Goal: Information Seeking & Learning: Check status

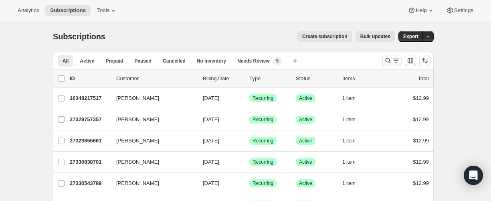
click at [385, 61] on button "Search and filter results" at bounding box center [392, 60] width 19 height 11
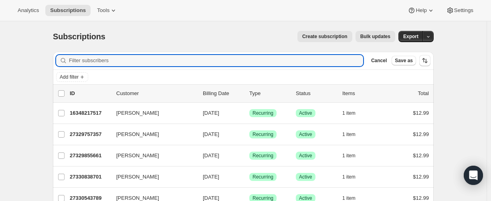
paste input "[EMAIL_ADDRESS][DOMAIN_NAME]"
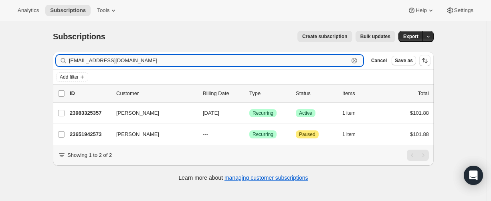
click at [242, 59] on input "[EMAIL_ADDRESS][DOMAIN_NAME]" at bounding box center [209, 60] width 280 height 11
paste input "[PERSON_NAME][EMAIL_ADDRESS][PERSON_NAME][DOMAIN_NAME]"
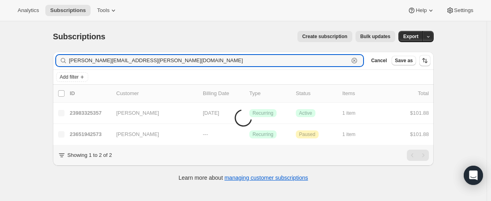
type input "[PERSON_NAME][EMAIL_ADDRESS][PERSON_NAME][DOMAIN_NAME]"
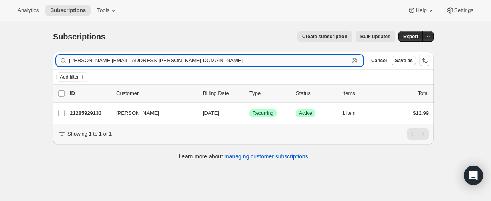
click at [114, 66] on input "[PERSON_NAME][EMAIL_ADDRESS][PERSON_NAME][DOMAIN_NAME]" at bounding box center [209, 60] width 280 height 11
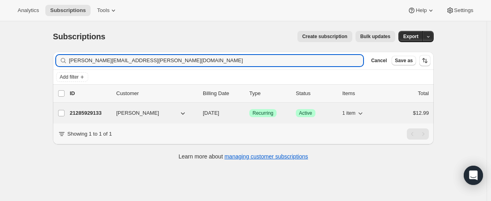
click at [86, 108] on div "21285929133 [PERSON_NAME] [DATE] Success Recurring Success Active 1 item $12.99" at bounding box center [249, 113] width 359 height 11
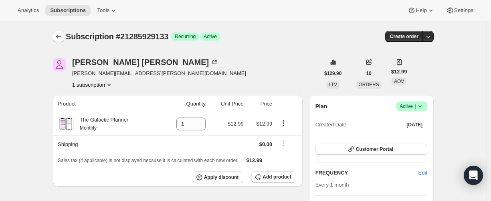
click at [64, 39] on button "Subscriptions" at bounding box center [58, 36] width 11 height 11
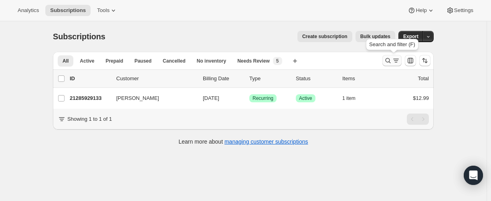
click at [392, 63] on icon "Search and filter results" at bounding box center [388, 61] width 8 height 8
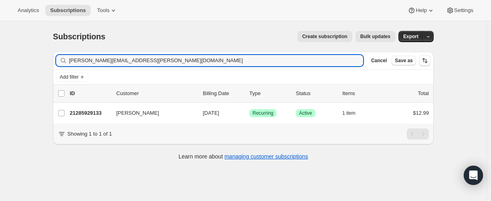
drag, startPoint x: 155, startPoint y: 58, endPoint x: 60, endPoint y: 64, distance: 94.9
click at [59, 63] on div "[PERSON_NAME][EMAIL_ADDRESS][PERSON_NAME][DOMAIN_NAME] Clear" at bounding box center [209, 60] width 307 height 11
type input "[EMAIL_ADDRESS][DOMAIN_NAME]"
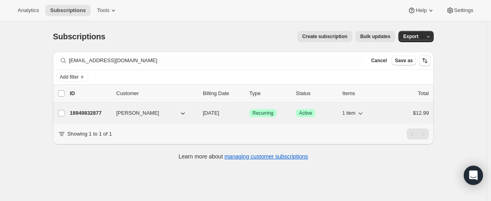
click at [81, 111] on p "18949832877" at bounding box center [90, 113] width 40 height 8
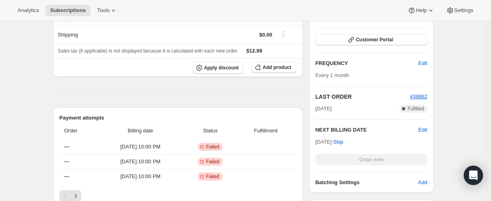
scroll to position [241, 0]
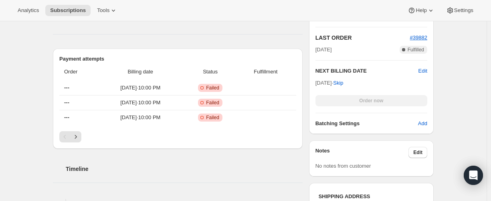
click at [86, 136] on div "Pagination" at bounding box center [177, 136] width 237 height 11
click at [78, 136] on icon "Next" at bounding box center [76, 137] width 8 height 8
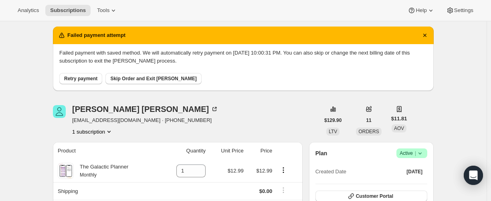
scroll to position [0, 0]
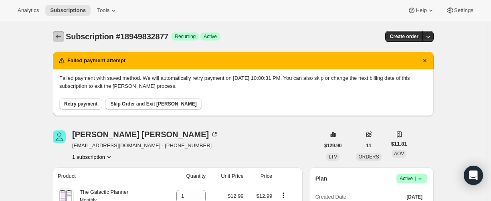
click at [57, 40] on icon "Subscriptions" at bounding box center [59, 36] width 8 height 8
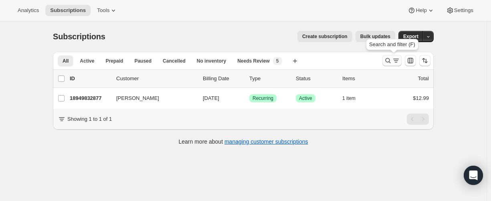
click at [389, 59] on icon "Search and filter results" at bounding box center [388, 60] width 5 height 5
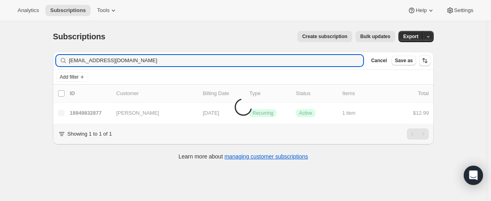
type input "[EMAIL_ADDRESS][DOMAIN_NAME]"
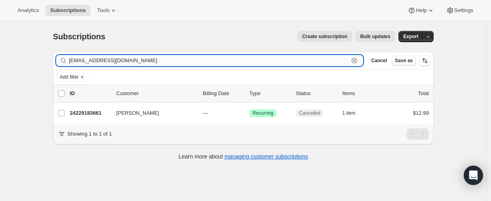
click at [101, 63] on input "[EMAIL_ADDRESS][DOMAIN_NAME]" at bounding box center [209, 60] width 280 height 11
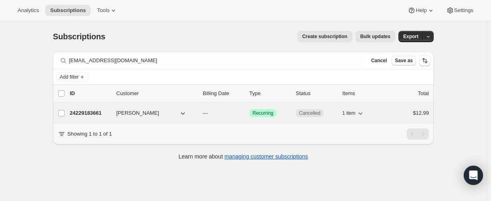
click at [89, 114] on p "24229183661" at bounding box center [90, 113] width 40 height 8
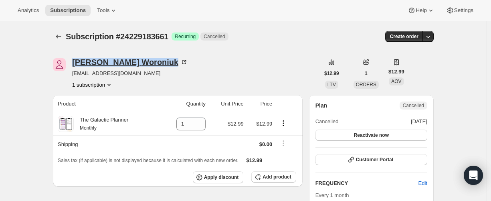
drag, startPoint x: 71, startPoint y: 59, endPoint x: 141, endPoint y: 60, distance: 70.6
click at [141, 60] on div "[PERSON_NAME] [EMAIL_ADDRESS][DOMAIN_NAME] 1 subscription" at bounding box center [186, 73] width 267 height 30
copy div "[PERSON_NAME]"
click at [61, 34] on icon "Subscriptions" at bounding box center [59, 36] width 8 height 8
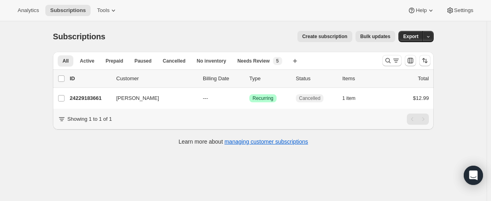
click at [384, 61] on div at bounding box center [407, 61] width 55 height 16
click at [386, 61] on button "Search and filter results" at bounding box center [392, 60] width 19 height 11
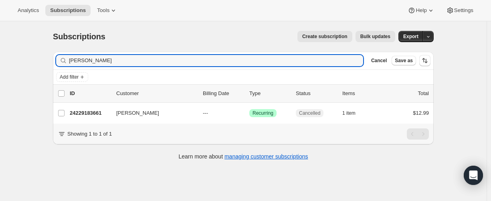
drag, startPoint x: 91, startPoint y: 59, endPoint x: 66, endPoint y: 59, distance: 24.5
click at [66, 59] on div "[PERSON_NAME] Clear" at bounding box center [209, 60] width 307 height 11
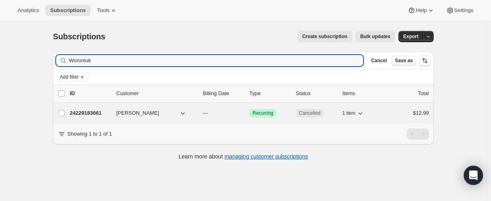
type input "Woroniuk"
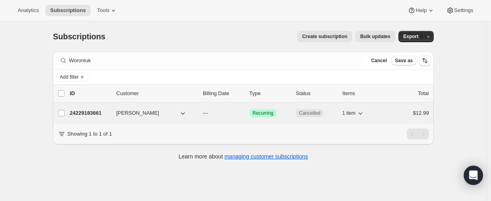
click at [84, 111] on p "24229183661" at bounding box center [90, 113] width 40 height 8
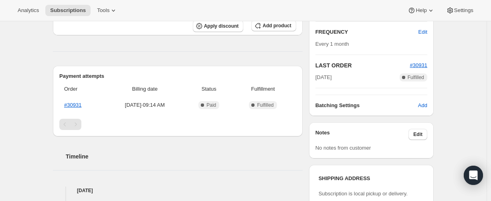
scroll to position [328, 0]
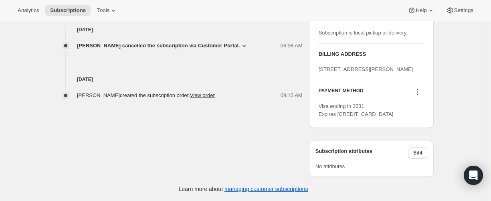
click at [419, 90] on icon at bounding box center [418, 89] width 1 height 1
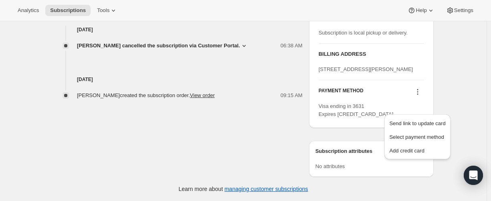
click at [420, 91] on icon at bounding box center [418, 92] width 8 height 8
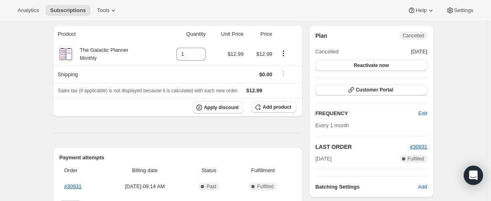
scroll to position [0, 0]
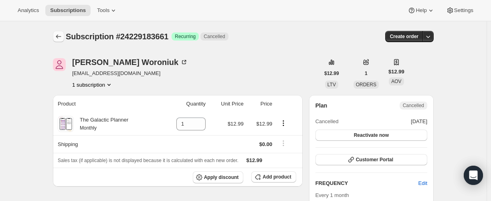
click at [60, 39] on icon "Subscriptions" at bounding box center [59, 36] width 8 height 8
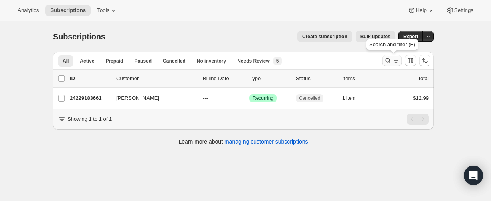
click at [388, 63] on icon "Search and filter results" at bounding box center [388, 61] width 8 height 8
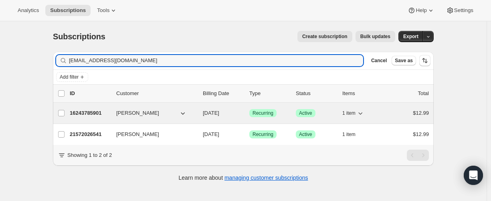
type input "[EMAIL_ADDRESS][DOMAIN_NAME]"
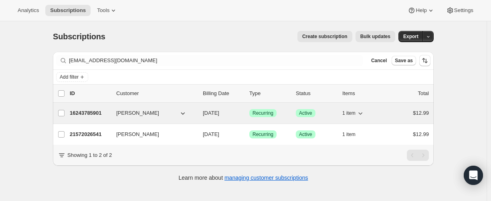
click at [98, 115] on p "16243785901" at bounding box center [90, 113] width 40 height 8
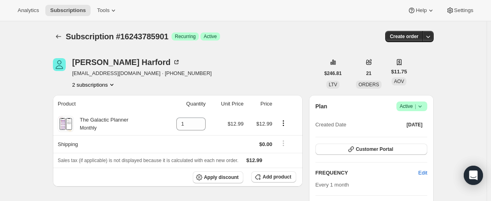
click at [96, 86] on button "2 subscriptions" at bounding box center [94, 85] width 44 height 8
click at [91, 112] on span "21572026541" at bounding box center [84, 113] width 32 height 6
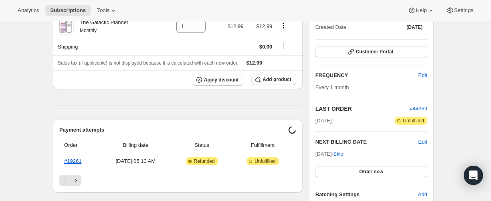
scroll to position [120, 0]
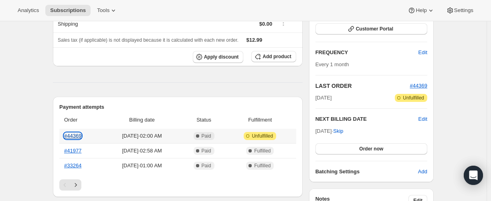
click at [79, 135] on link "#44369" at bounding box center [72, 136] width 17 height 6
click at [81, 138] on link "#44369" at bounding box center [72, 136] width 17 height 6
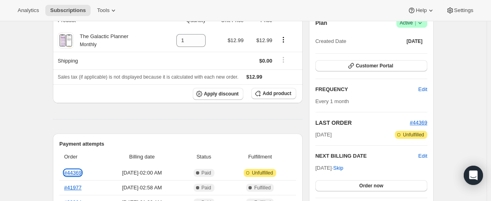
scroll to position [0, 0]
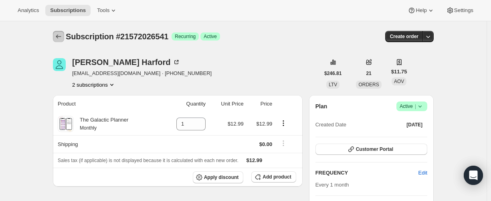
click at [60, 40] on icon "Subscriptions" at bounding box center [59, 36] width 8 height 8
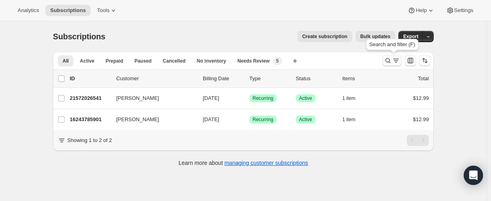
click at [386, 59] on button "Search and filter results" at bounding box center [392, 60] width 19 height 11
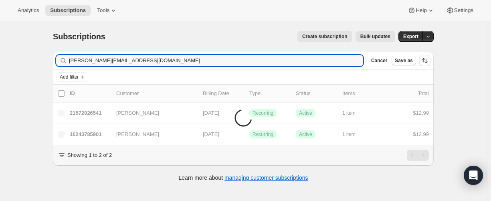
type input "[PERSON_NAME][EMAIL_ADDRESS][DOMAIN_NAME]"
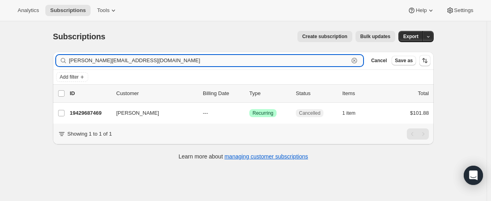
click at [122, 57] on input "[PERSON_NAME][EMAIL_ADDRESS][DOMAIN_NAME]" at bounding box center [209, 60] width 280 height 11
click at [131, 61] on input "[PERSON_NAME][EMAIL_ADDRESS][DOMAIN_NAME]" at bounding box center [209, 60] width 280 height 11
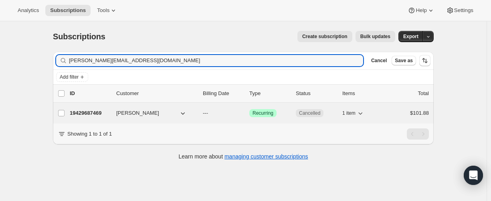
click at [94, 113] on p "19429687469" at bounding box center [90, 113] width 40 height 8
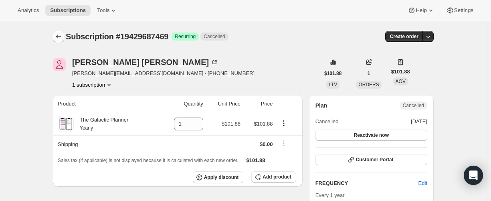
click at [59, 36] on icon "Subscriptions" at bounding box center [59, 36] width 8 height 8
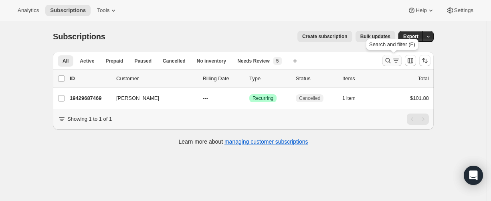
click at [390, 62] on icon "Search and filter results" at bounding box center [388, 60] width 5 height 5
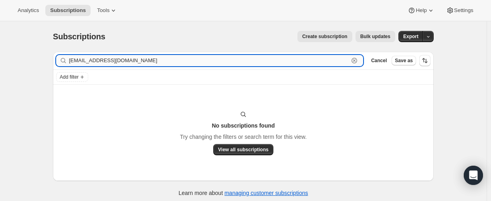
click at [119, 62] on input "[EMAIL_ADDRESS][DOMAIN_NAME]" at bounding box center [209, 60] width 280 height 11
click at [104, 57] on input "[EMAIL_ADDRESS][DOMAIN_NAME]" at bounding box center [209, 60] width 280 height 11
paste input "28909240493"
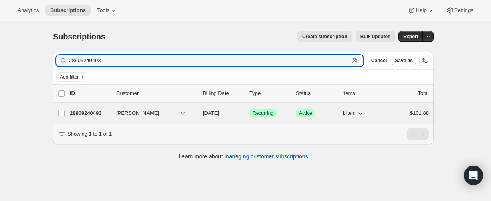
type input "28909240493"
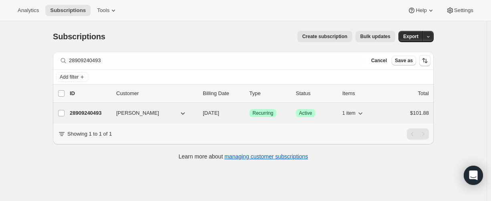
click at [91, 111] on p "28909240493" at bounding box center [90, 113] width 40 height 8
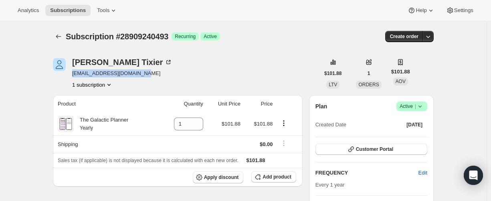
drag, startPoint x: 149, startPoint y: 73, endPoint x: 75, endPoint y: 73, distance: 73.8
click at [75, 73] on div "[PERSON_NAME] [EMAIL_ADDRESS][DOMAIN_NAME] 1 subscription" at bounding box center [186, 73] width 267 height 30
copy span "[EMAIL_ADDRESS][DOMAIN_NAME]"
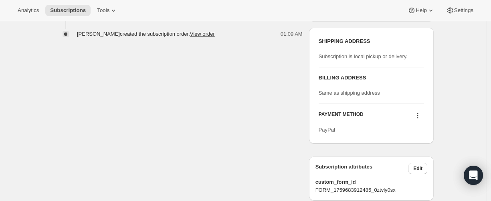
scroll to position [347, 0]
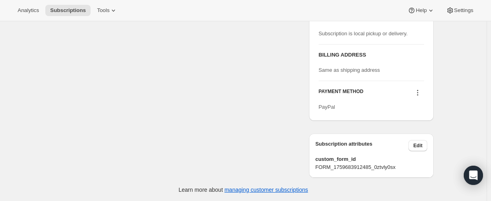
click at [418, 90] on icon at bounding box center [418, 93] width 8 height 8
click at [414, 123] on span "Select payment method" at bounding box center [417, 121] width 55 height 6
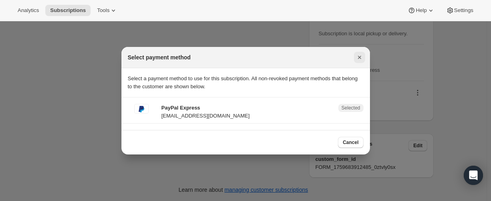
click at [357, 59] on icon "Close" at bounding box center [360, 57] width 8 height 8
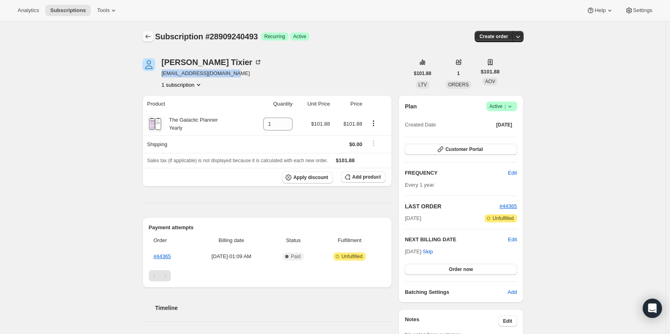
click at [150, 36] on icon "Subscriptions" at bounding box center [148, 36] width 8 height 8
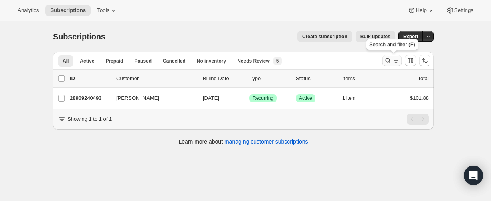
click at [391, 62] on icon "Search and filter results" at bounding box center [388, 61] width 8 height 8
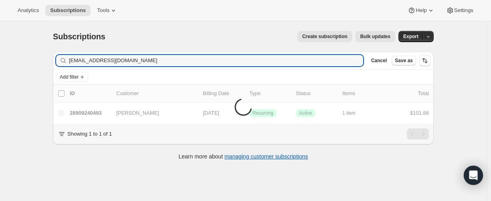
type input "[EMAIL_ADDRESS][DOMAIN_NAME]"
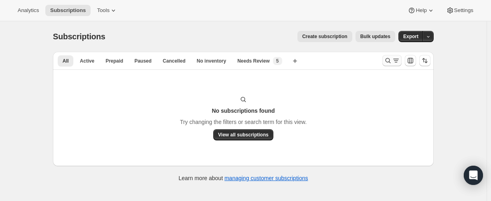
click at [391, 60] on icon "Search and filter results" at bounding box center [388, 61] width 8 height 8
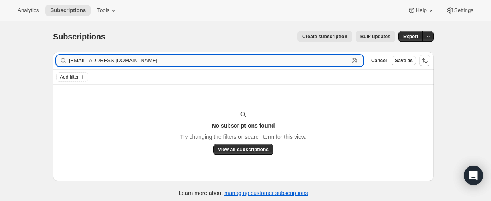
click at [104, 59] on input "[EMAIL_ADDRESS][DOMAIN_NAME]" at bounding box center [209, 60] width 280 height 11
paste input "16264757421"
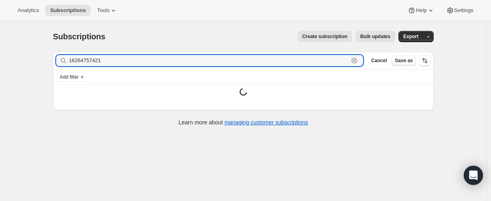
type input "16264757421"
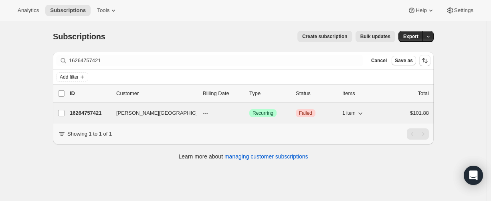
click at [87, 114] on p "16264757421" at bounding box center [90, 113] width 40 height 8
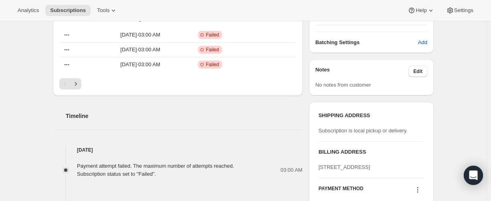
scroll to position [241, 0]
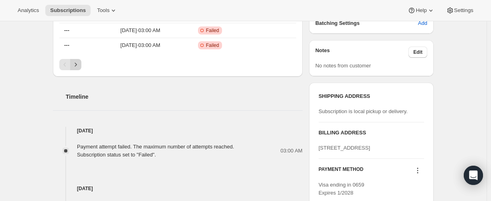
click at [79, 65] on icon "Next" at bounding box center [76, 65] width 8 height 8
click at [76, 65] on icon "Next" at bounding box center [76, 65] width 8 height 8
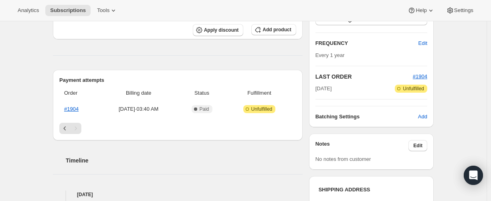
scroll to position [120, 0]
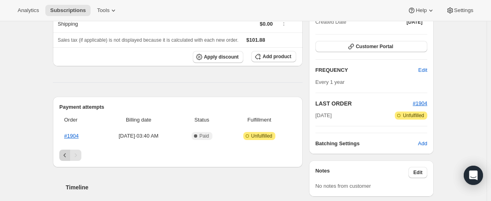
click at [65, 158] on icon "Previous" at bounding box center [65, 155] width 8 height 8
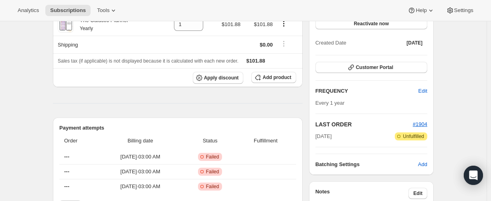
scroll to position [0, 0]
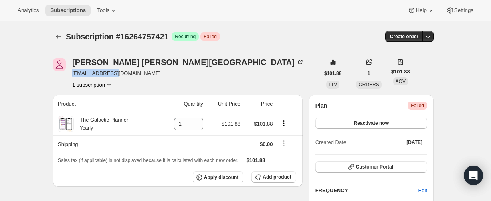
drag, startPoint x: 119, startPoint y: 73, endPoint x: 72, endPoint y: 74, distance: 46.5
click at [72, 74] on div "JANINE FAUVEL-ISKOWITZ janif657@ao.com 1 subscription" at bounding box center [186, 73] width 267 height 30
copy span "janif657@ao.com"
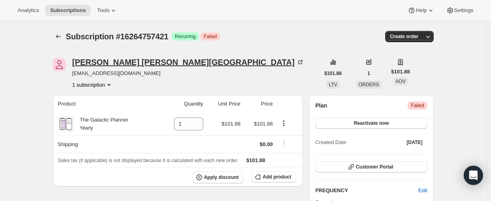
click at [124, 62] on div "JANINE FAUVEL-ISKOWITZ" at bounding box center [188, 62] width 232 height 8
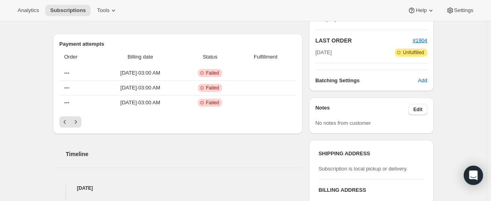
scroll to position [281, 0]
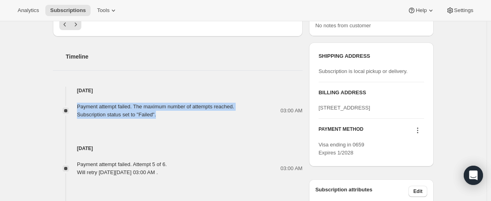
drag, startPoint x: 95, startPoint y: 107, endPoint x: 166, endPoint y: 115, distance: 71.9
click at [166, 115] on div "Payment attempt failed. The maximum number of attempts reached. Subscription st…" at bounding box center [155, 111] width 157 height 16
copy div "Payment attempt failed. The maximum number of attempts reached. Subscription st…"
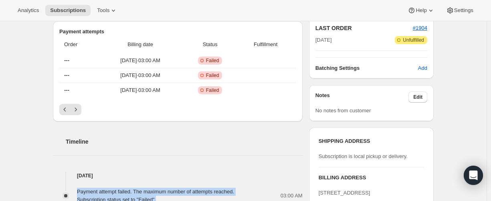
scroll to position [160, 0]
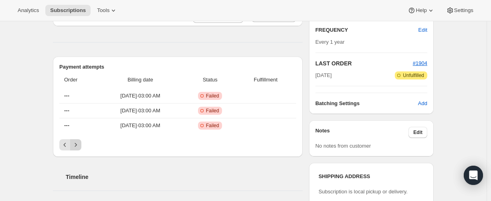
click at [78, 141] on button "Next" at bounding box center [75, 144] width 11 height 11
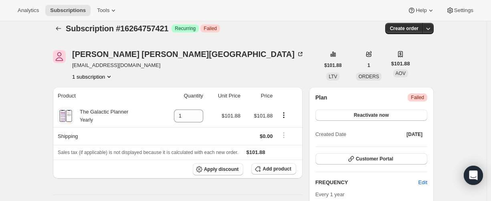
scroll to position [0, 0]
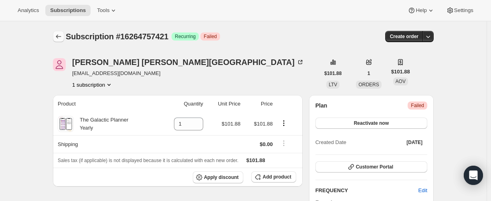
click at [57, 36] on icon "Subscriptions" at bounding box center [59, 36] width 8 height 8
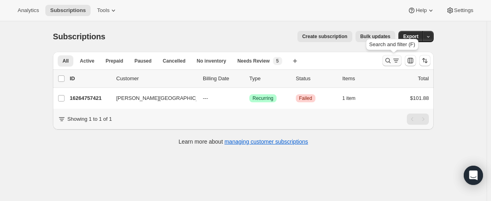
click at [390, 59] on icon "Search and filter results" at bounding box center [388, 61] width 8 height 8
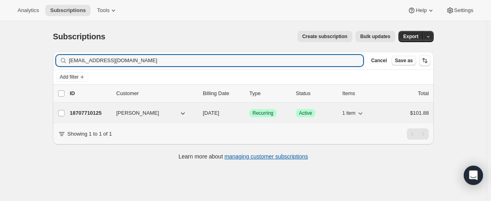
type input "jpenn0303@gmail.com"
click at [92, 113] on p "18707710125" at bounding box center [90, 113] width 40 height 8
